Goal: Find specific page/section: Find specific page/section

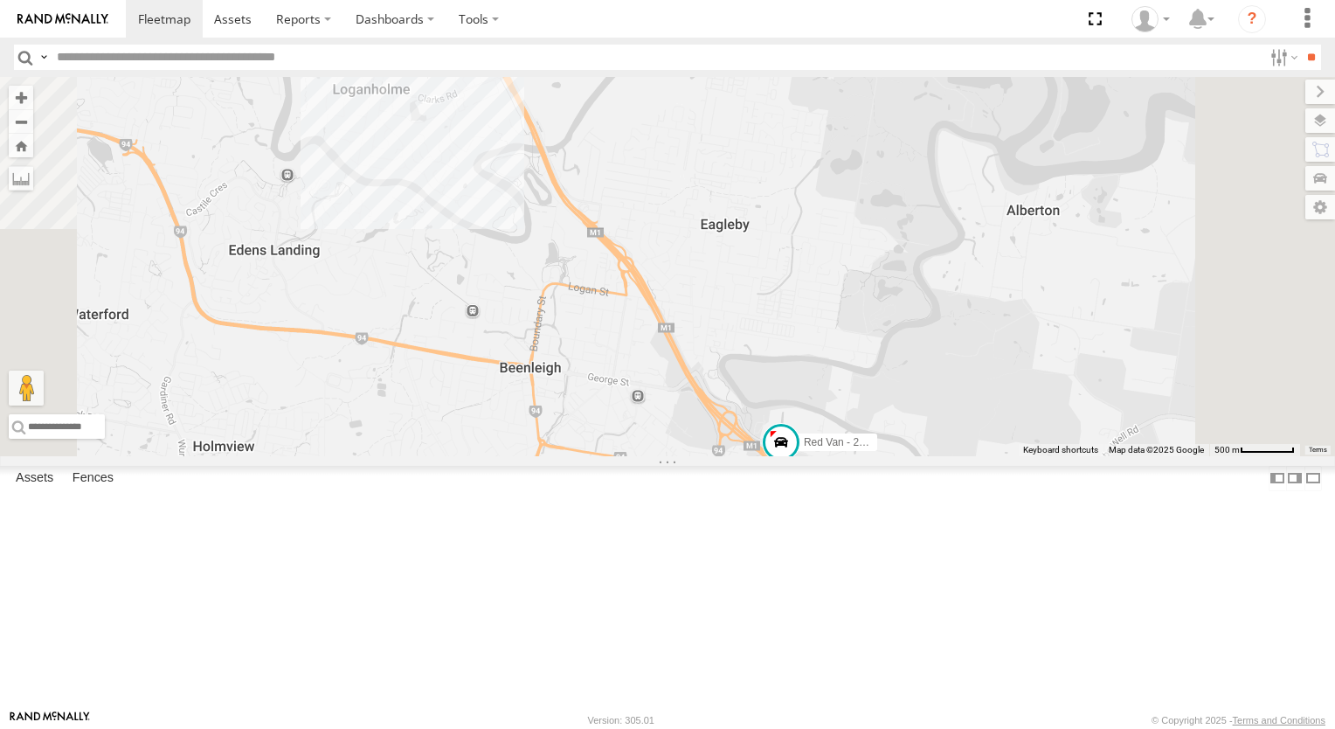
drag, startPoint x: 1077, startPoint y: 446, endPoint x: 898, endPoint y: 179, distance: 321.1
click at [898, 182] on div "Small Van - 471 BC3 Red Van - 286 HK8" at bounding box center [667, 266] width 1335 height 379
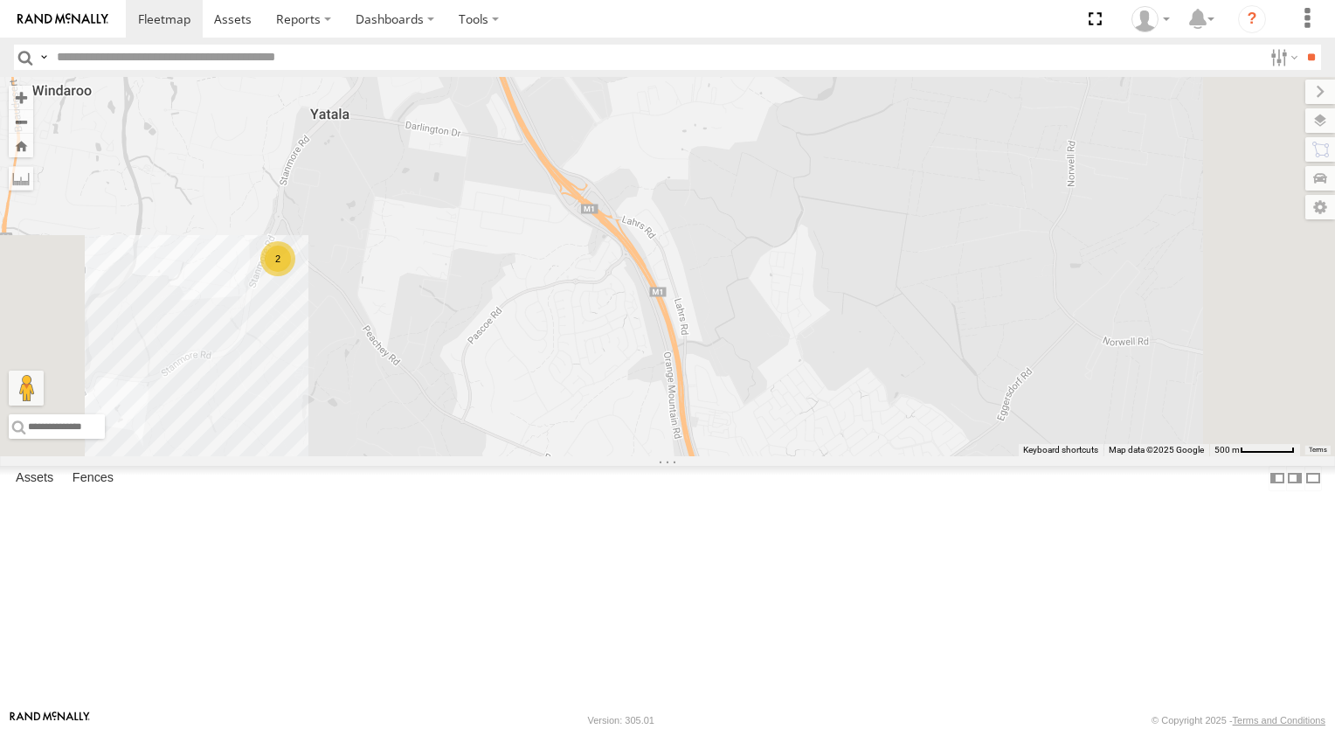
drag, startPoint x: 1185, startPoint y: 470, endPoint x: 1151, endPoint y: 496, distance: 43.0
click at [1290, 456] on div "Small Van - 471 BC3 Red Van - 286 HK8 2" at bounding box center [667, 266] width 1335 height 379
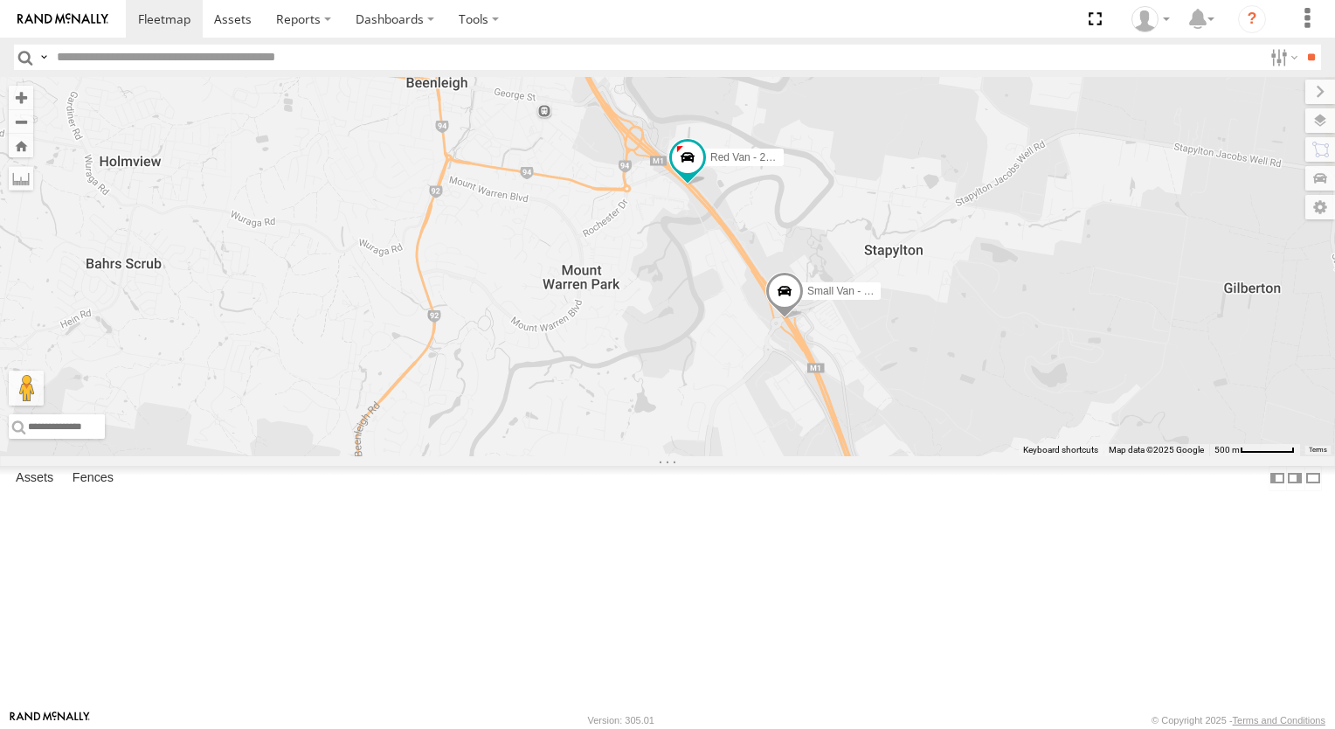
drag, startPoint x: 973, startPoint y: 376, endPoint x: 1118, endPoint y: 495, distance: 188.0
click at [1118, 456] on div "Small Van - 471 BC3 Red Van - 286 HK8 2" at bounding box center [667, 266] width 1335 height 379
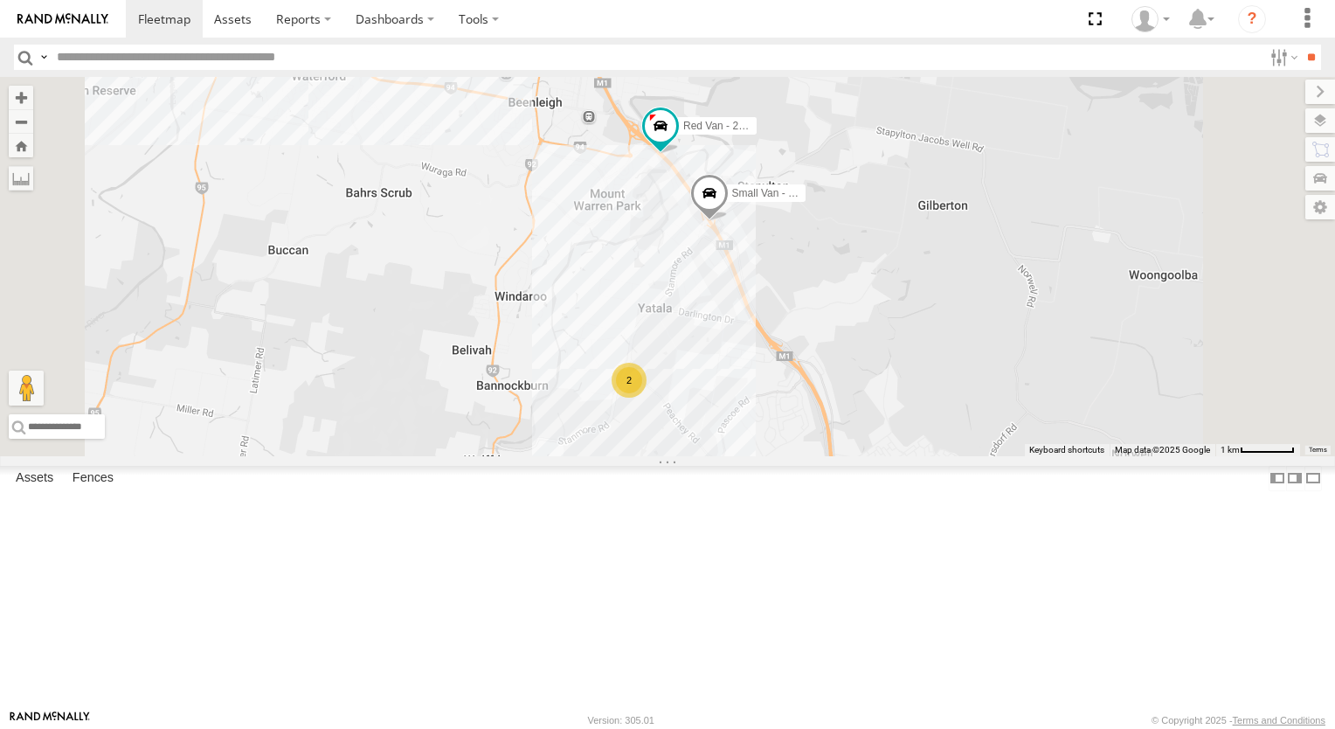
drag, startPoint x: 1029, startPoint y: 502, endPoint x: 967, endPoint y: 404, distance: 115.9
click at [967, 404] on div "Small Van - 471 BC3 Red Van - 286 HK8 2" at bounding box center [667, 266] width 1335 height 379
